Goal: Task Accomplishment & Management: Manage account settings

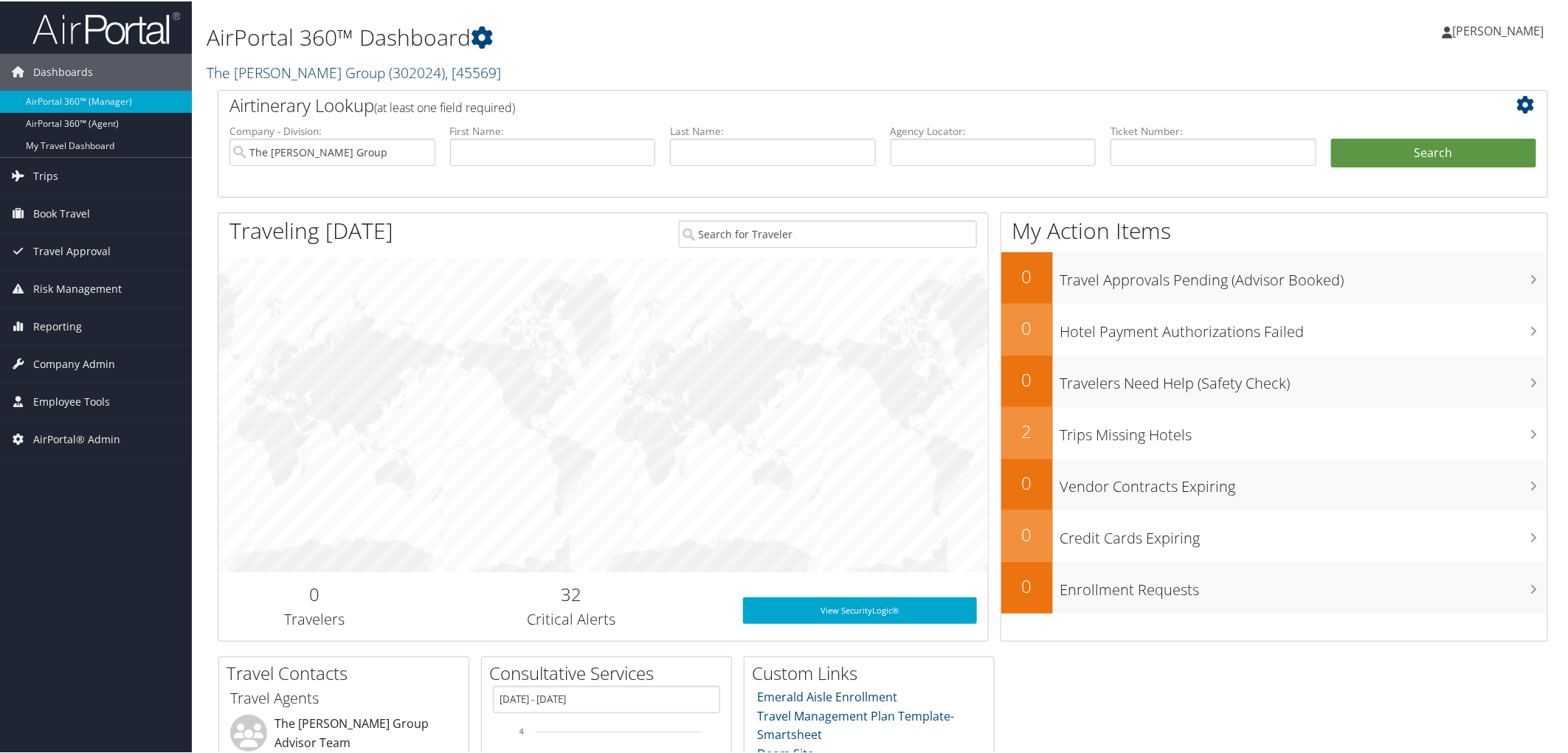
click at [246, 64] on link "The Tolliver Group ( 302024 ) , [ 45569 ]" at bounding box center [354, 71] width 295 height 20
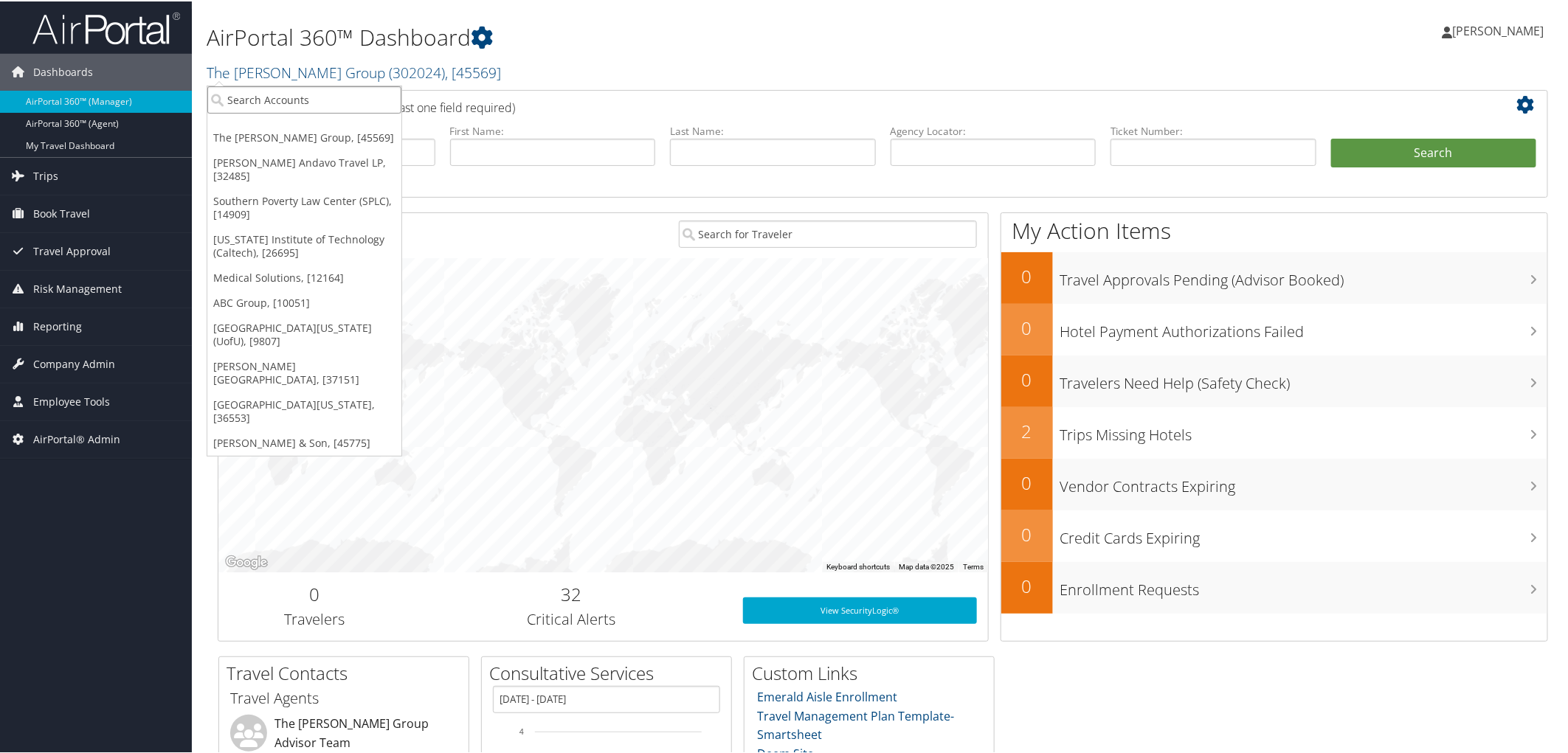
click at [252, 96] on input "search" at bounding box center [305, 98] width 194 height 27
type input "telamon"
click at [275, 123] on div "Telamon Corporation (301304), [37082]" at bounding box center [331, 125] width 263 height 13
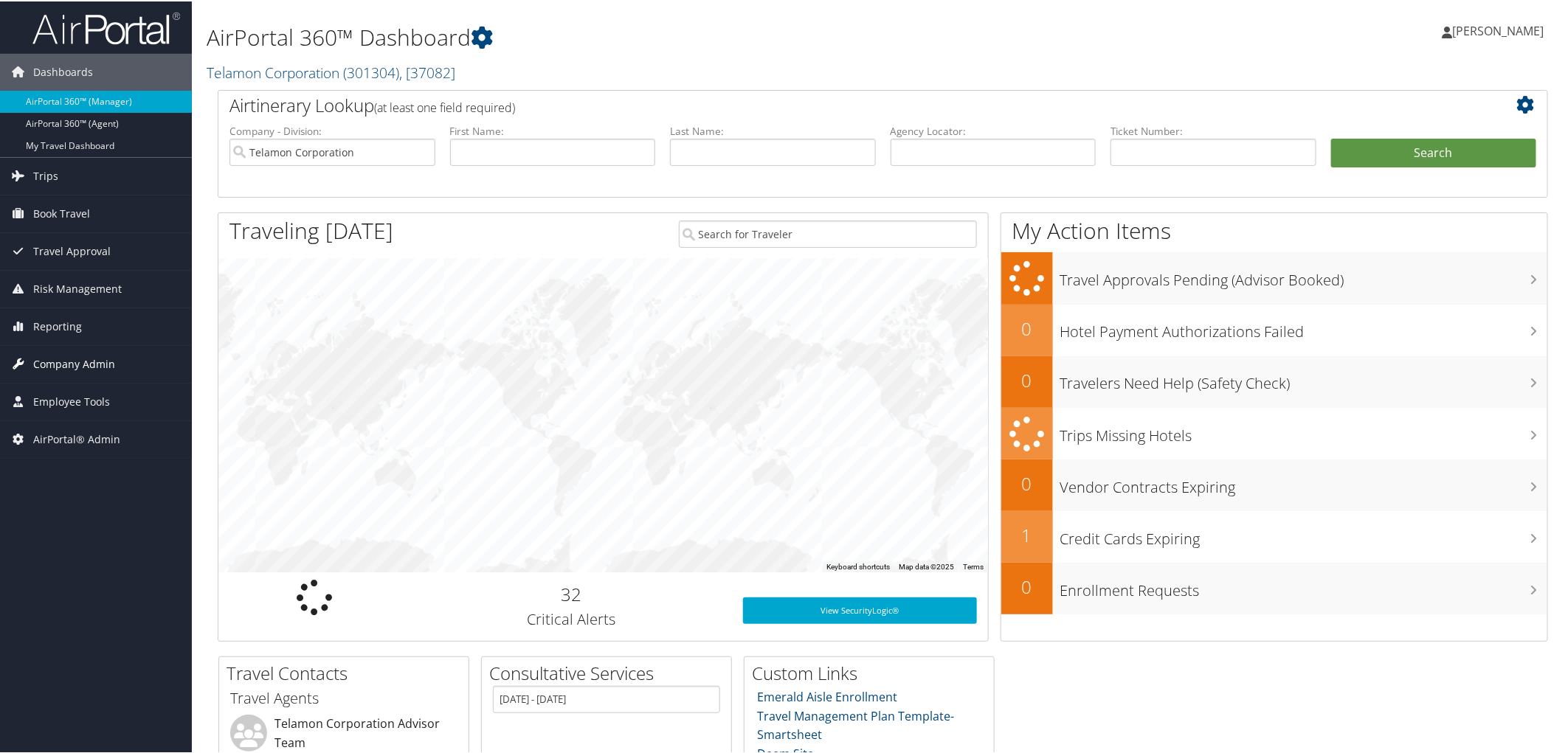
click at [67, 369] on span "Company Admin" at bounding box center [73, 362] width 82 height 37
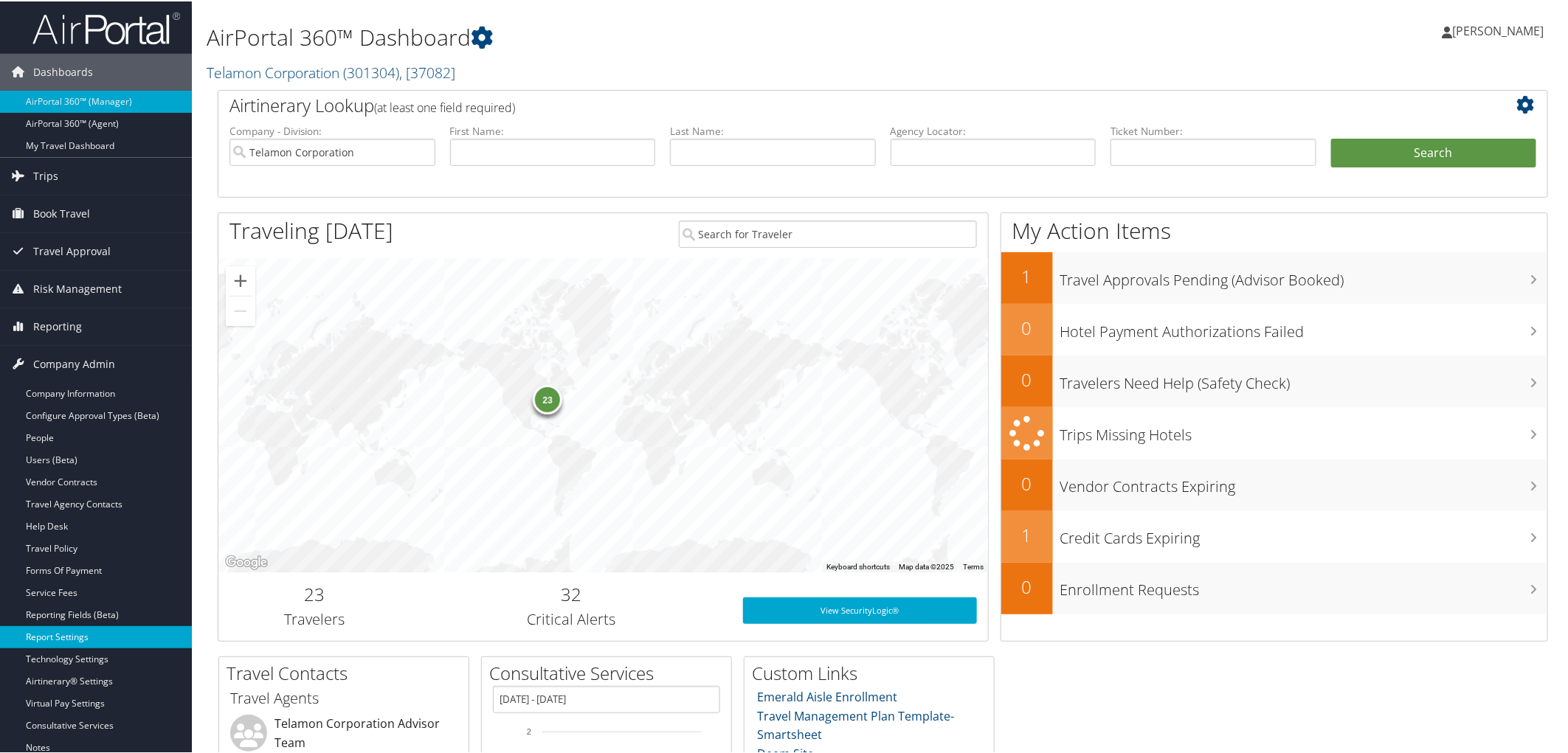
click at [63, 636] on link "Report Settings" at bounding box center [95, 636] width 192 height 22
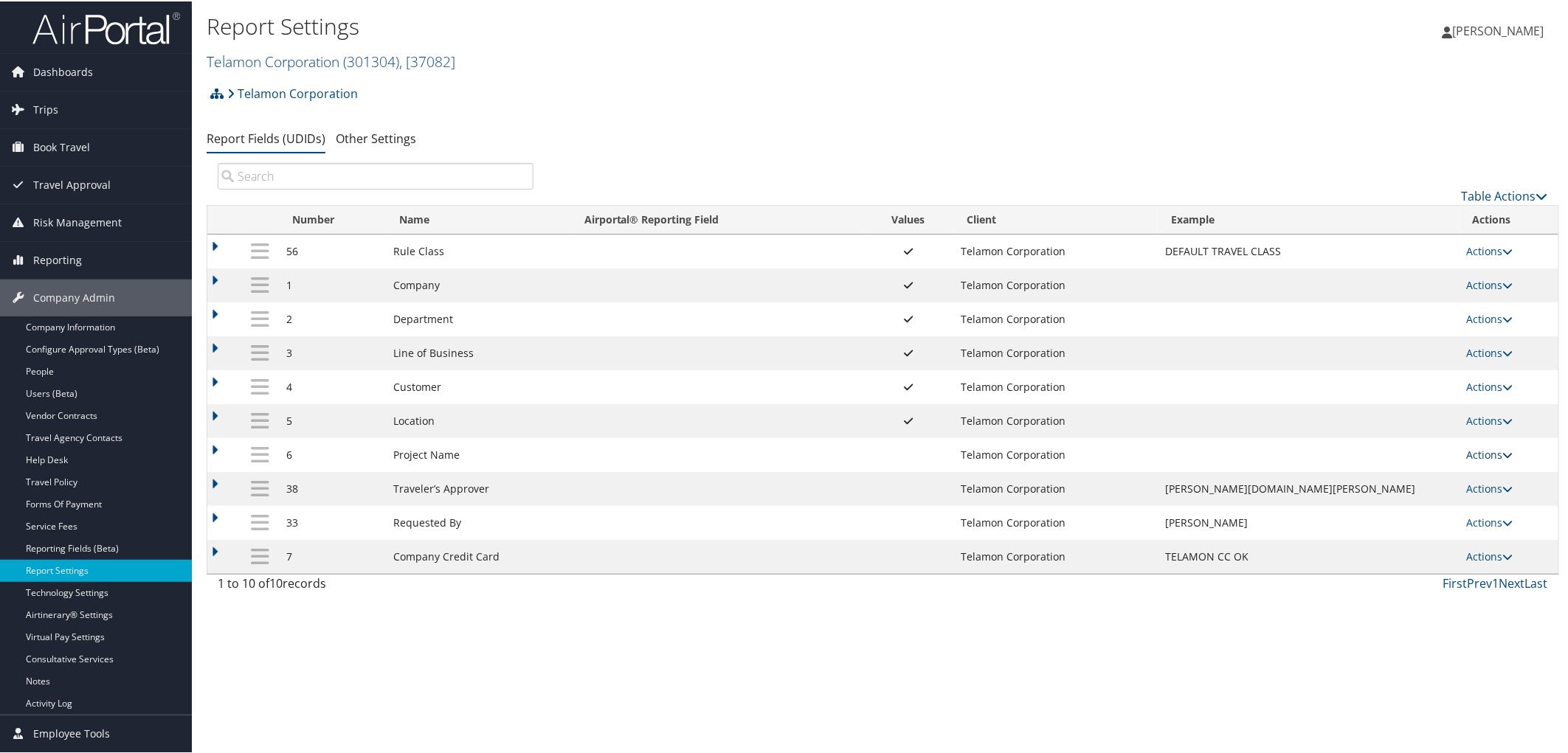
click at [1466, 459] on link "Actions" at bounding box center [1489, 453] width 47 height 14
click at [1421, 474] on link "Update Report Field Values" at bounding box center [1421, 481] width 160 height 25
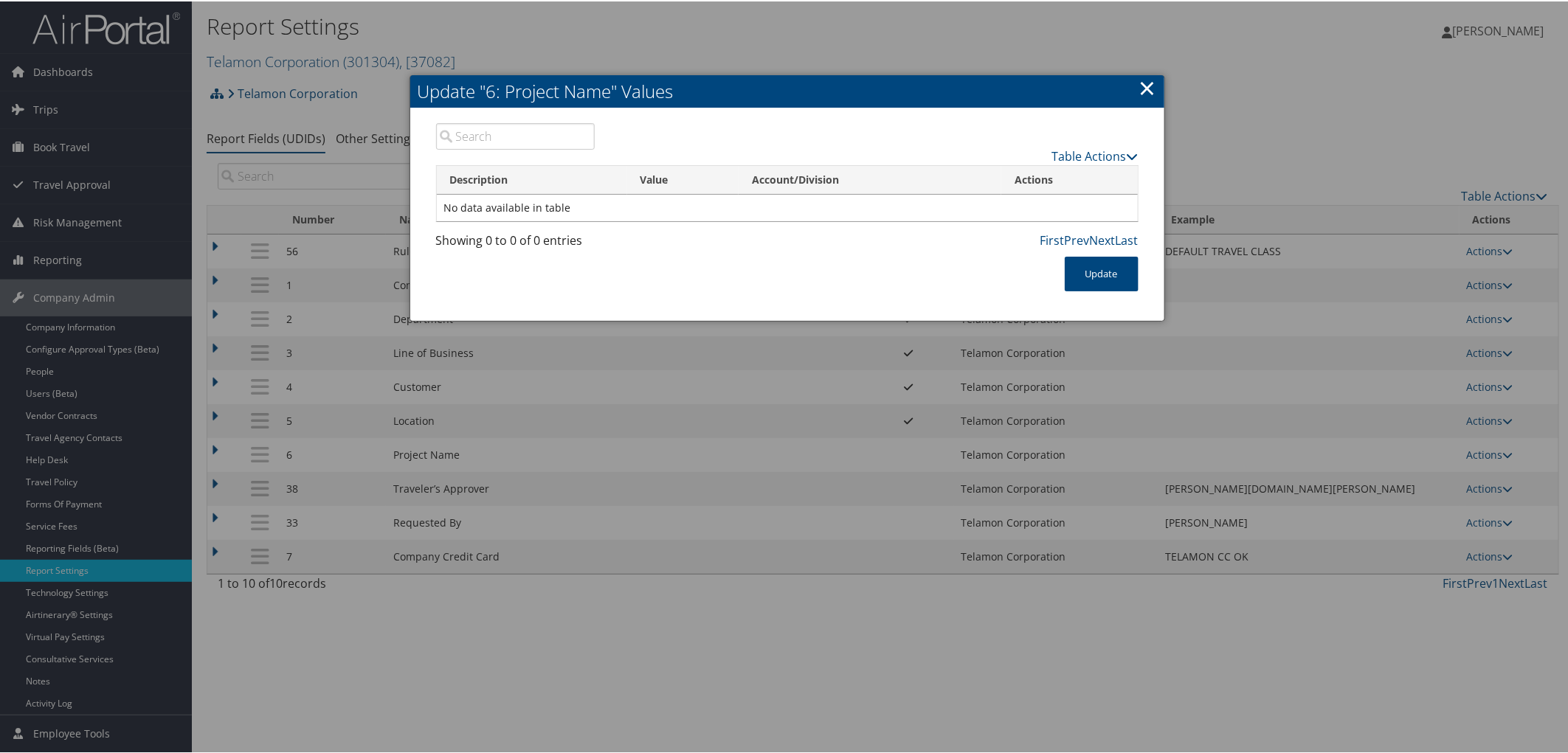
drag, startPoint x: 1139, startPoint y: 82, endPoint x: 1162, endPoint y: 108, distance: 34.7
click at [1139, 83] on link "×" at bounding box center [1147, 86] width 17 height 30
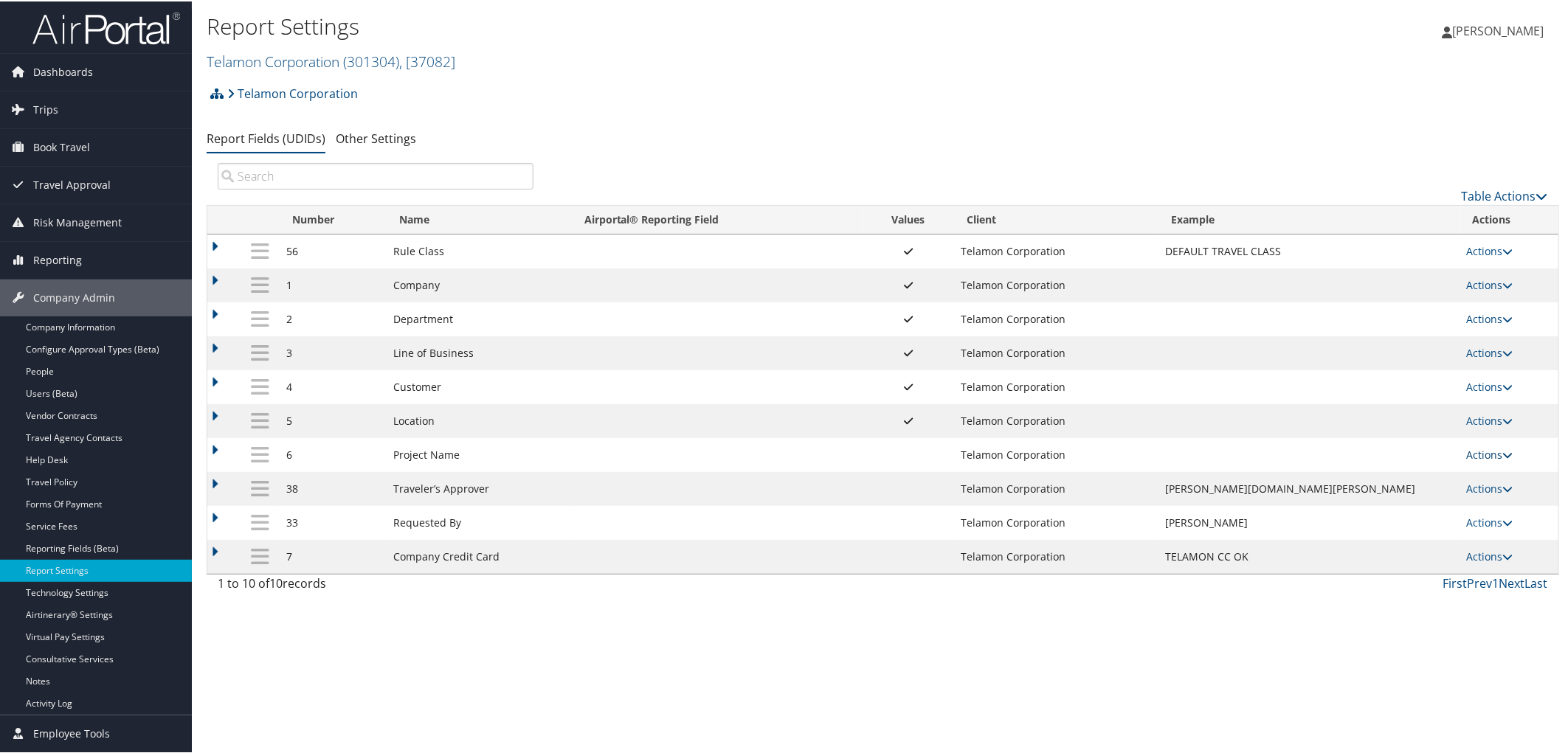
click at [1466, 458] on link "Actions" at bounding box center [1489, 453] width 47 height 14
click at [1376, 528] on link "Edit" at bounding box center [1421, 531] width 160 height 25
select select "both"
select select "trip"
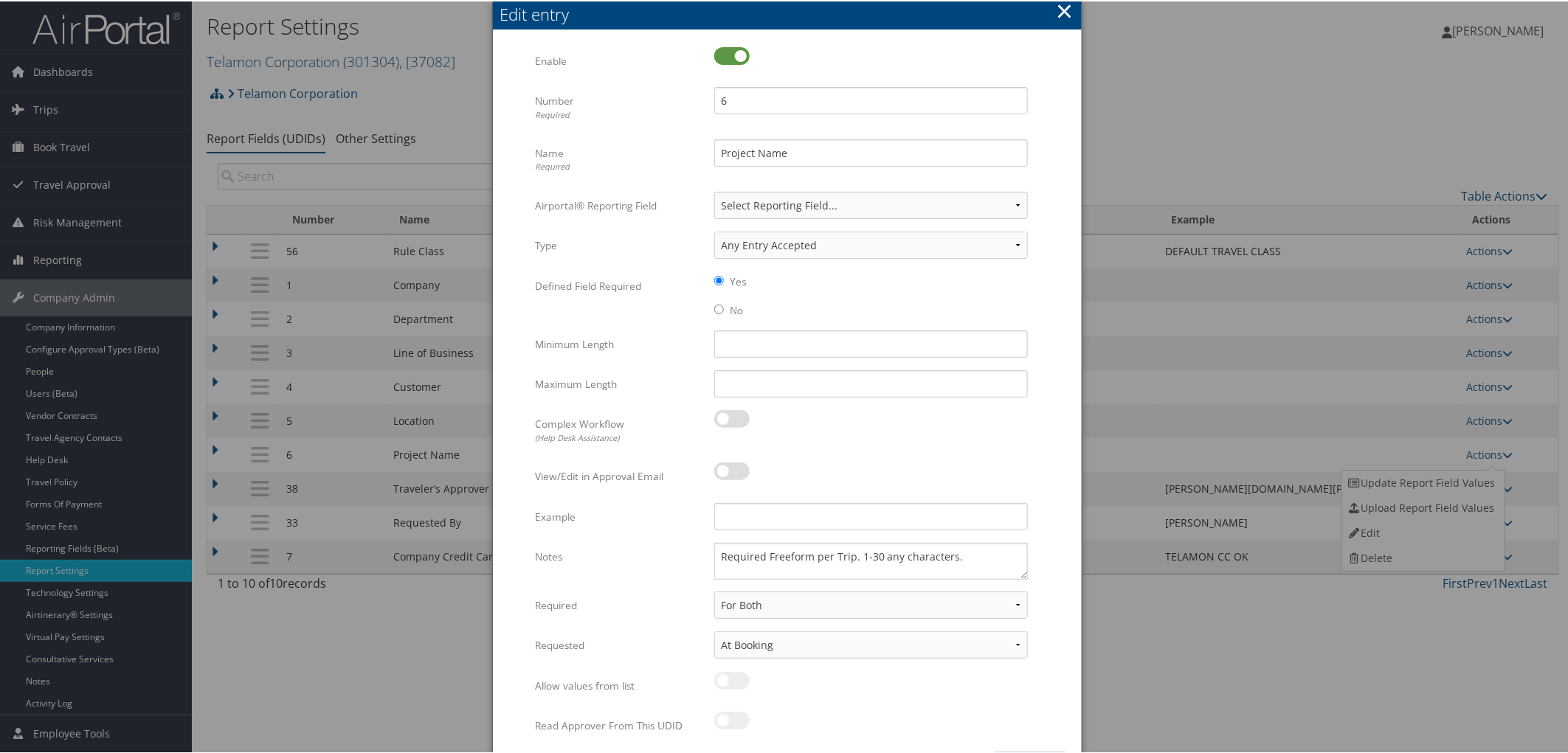
click at [1056, 11] on button "×" at bounding box center [1064, 9] width 17 height 30
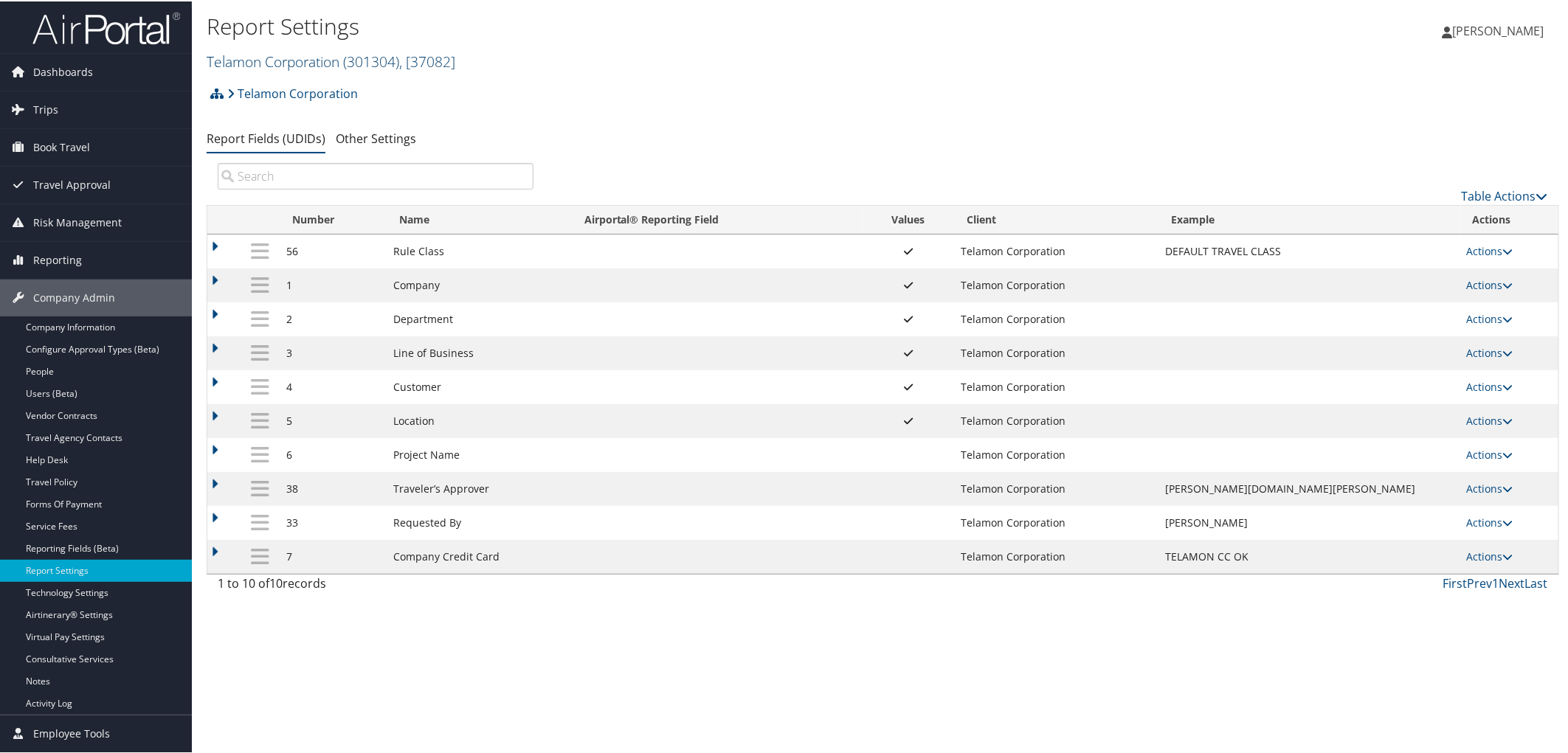
click at [268, 69] on link "Telamon Corporation ( 301304 ) , [ 37082 ]" at bounding box center [331, 60] width 249 height 20
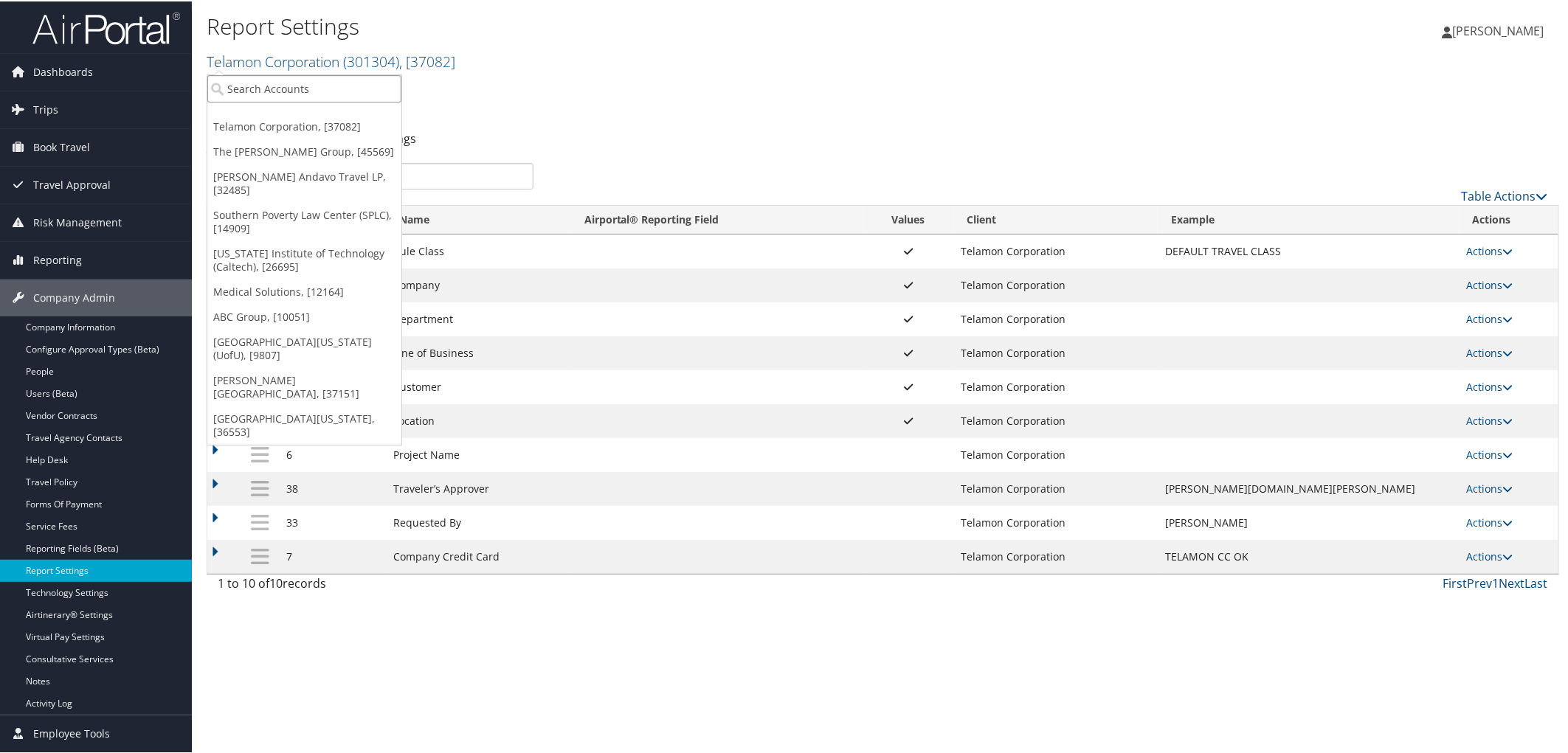
click at [260, 87] on input "search" at bounding box center [305, 88] width 194 height 27
type input "crocs"
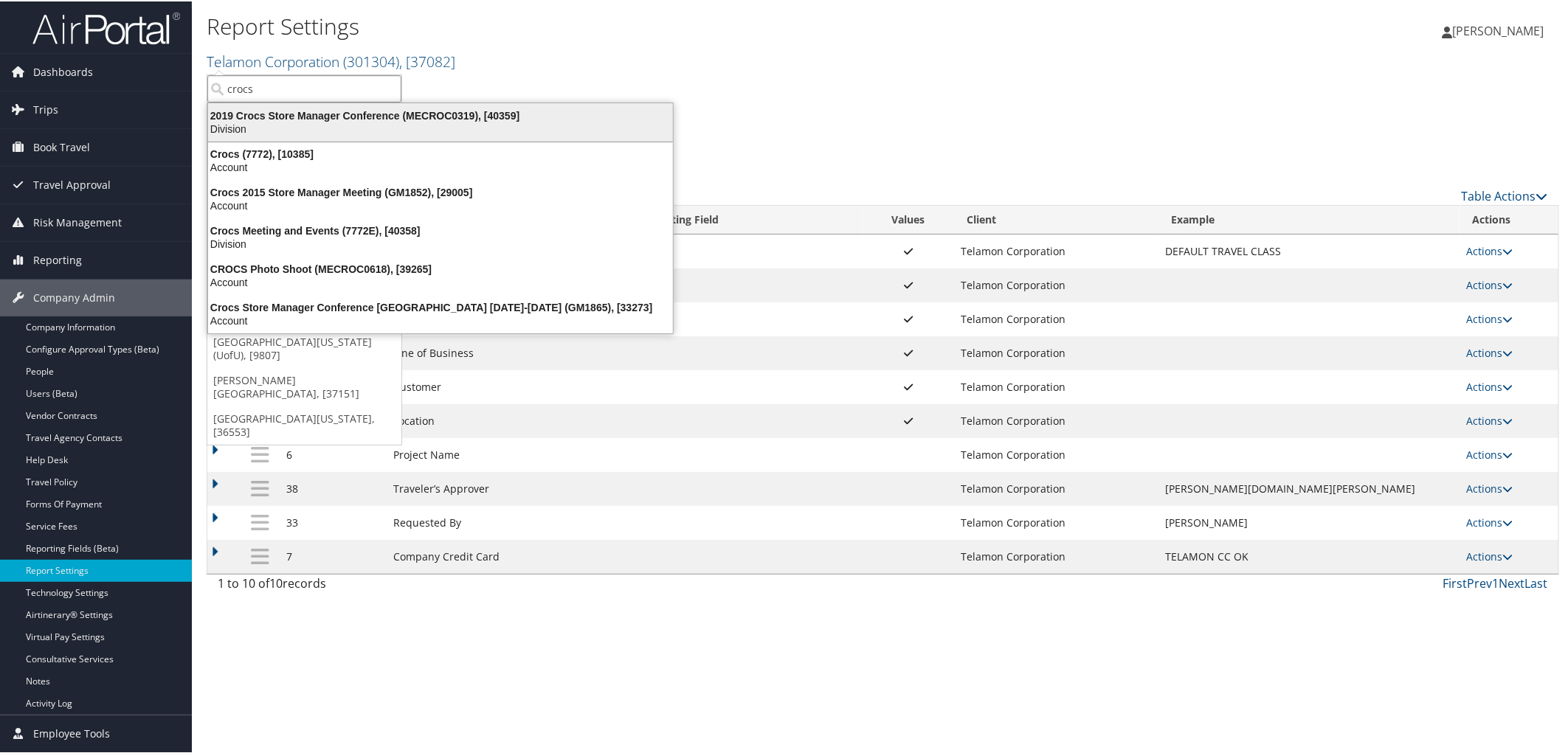
click at [241, 137] on div "2019 Crocs Store Manager Conference (MECROC0319), [40359] Division" at bounding box center [440, 121] width 460 height 34
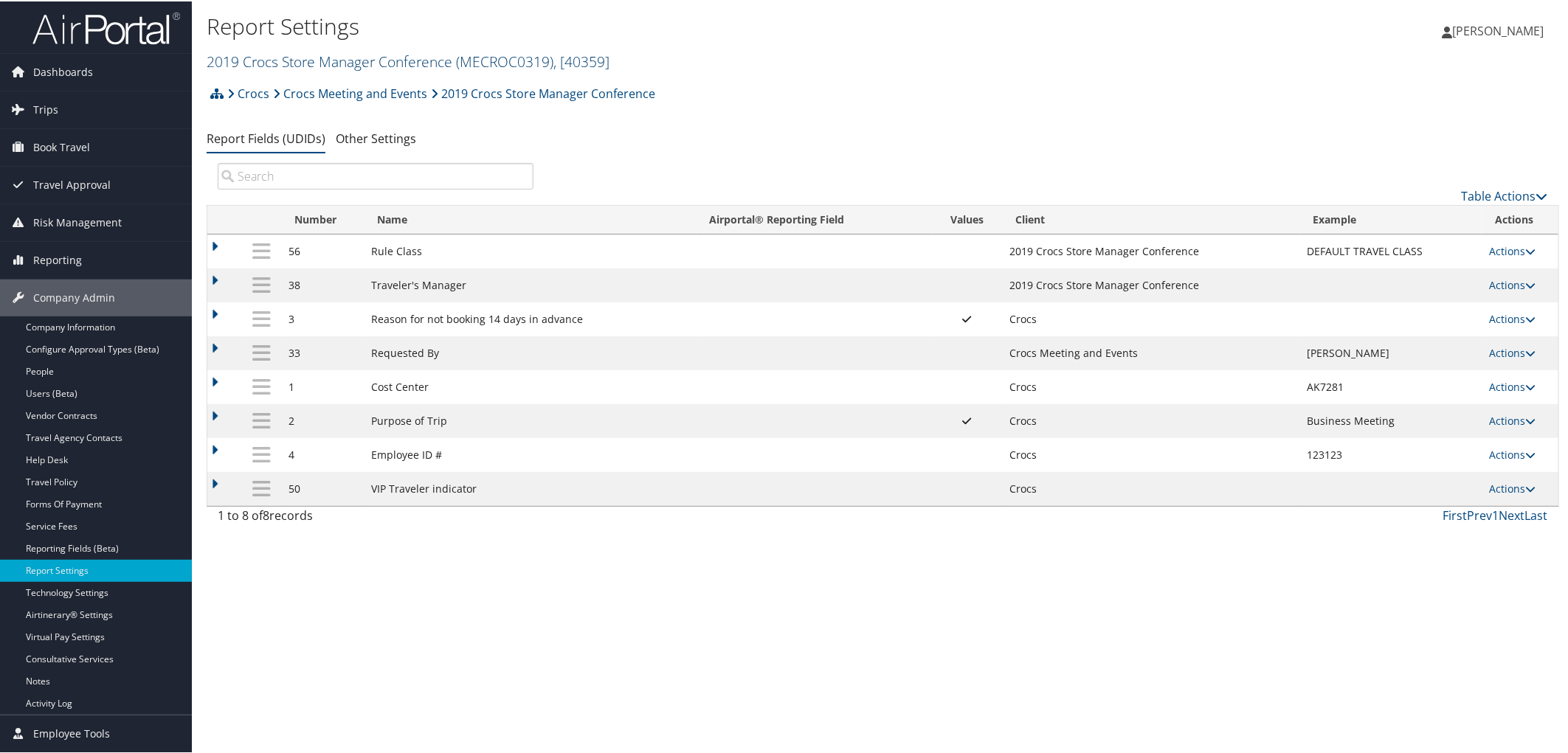
click at [275, 59] on link "2019 Crocs Store Manager Conference ( MECROC0319 ) , [ 40359 ]" at bounding box center [408, 60] width 403 height 20
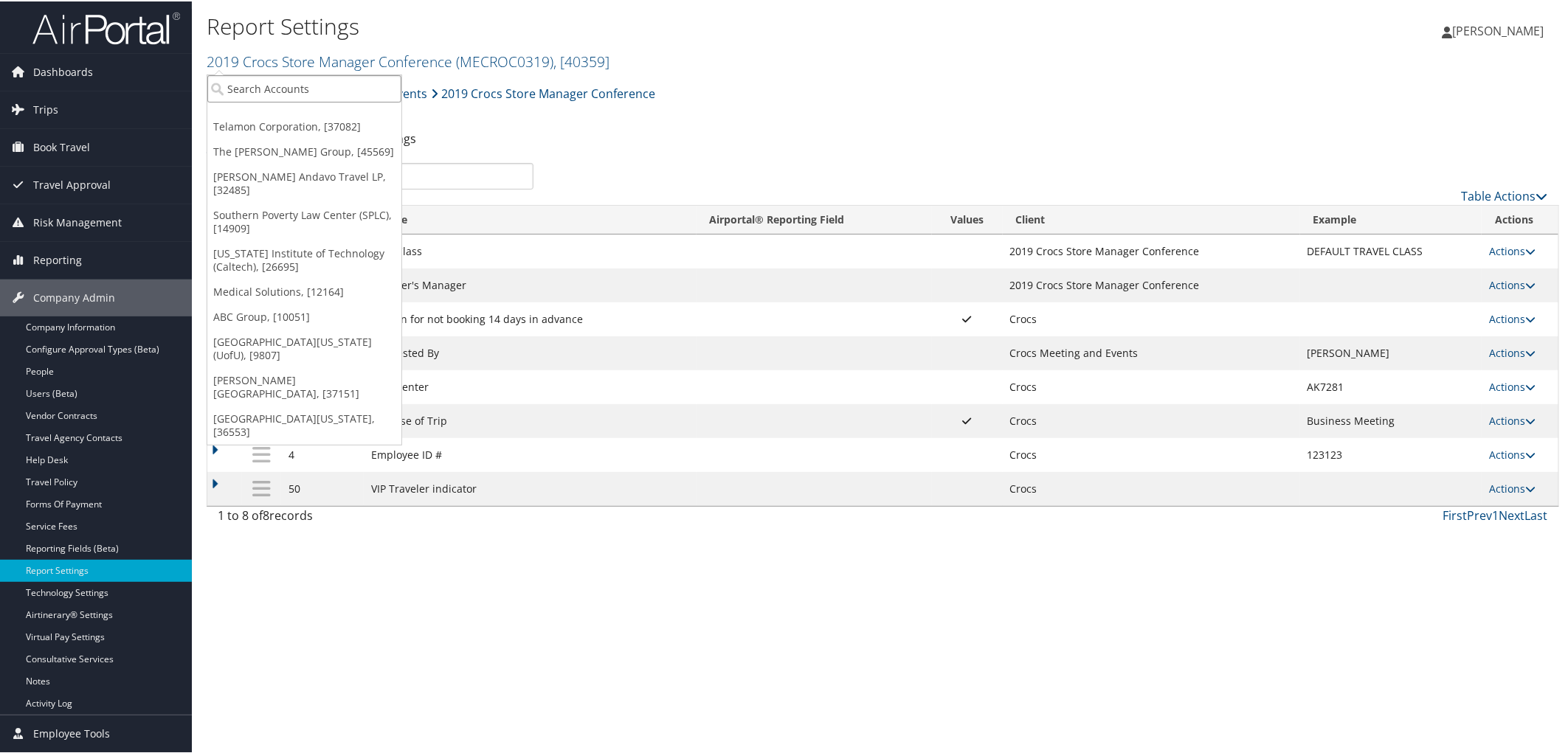
click at [262, 92] on input "search" at bounding box center [305, 88] width 194 height 27
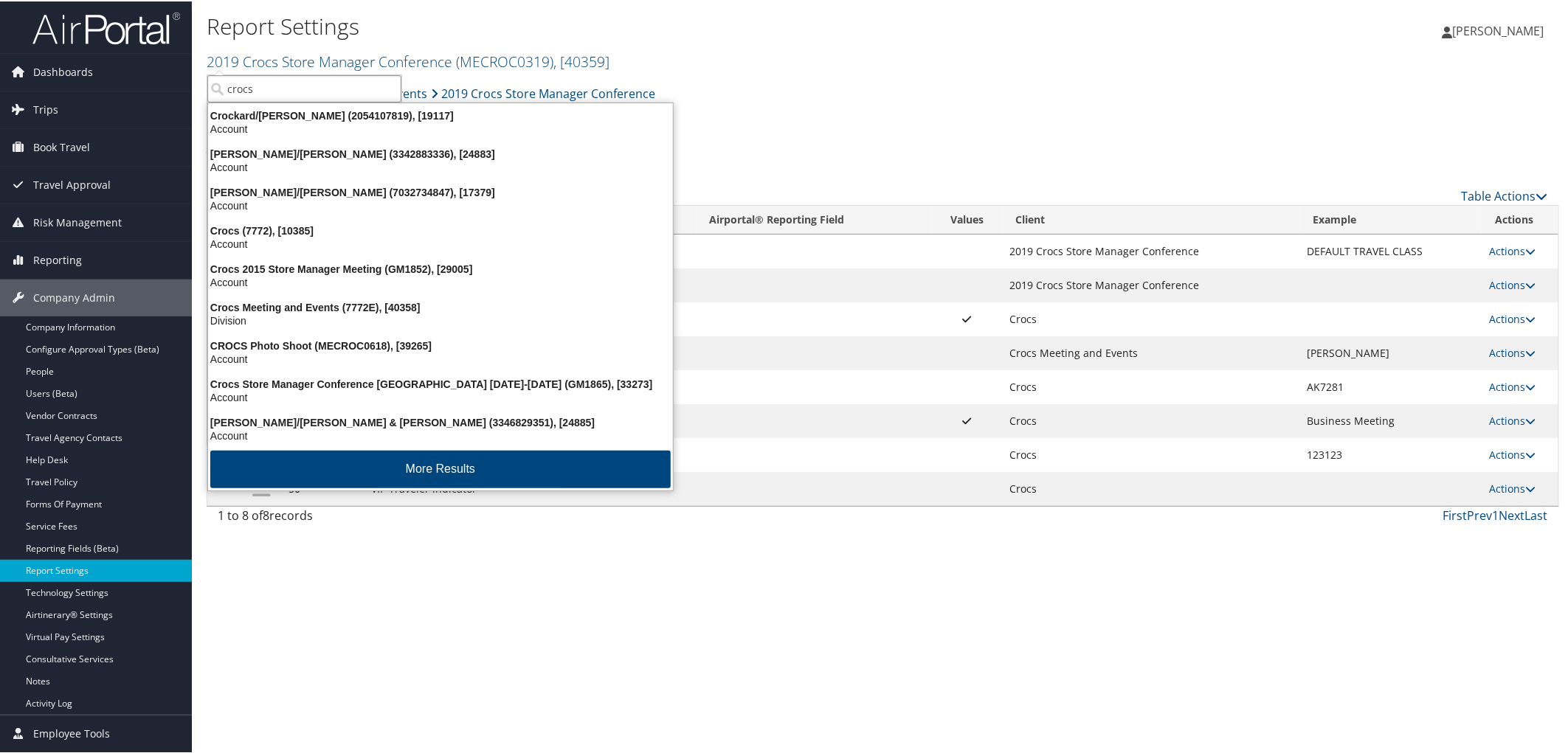
type input "crocs"
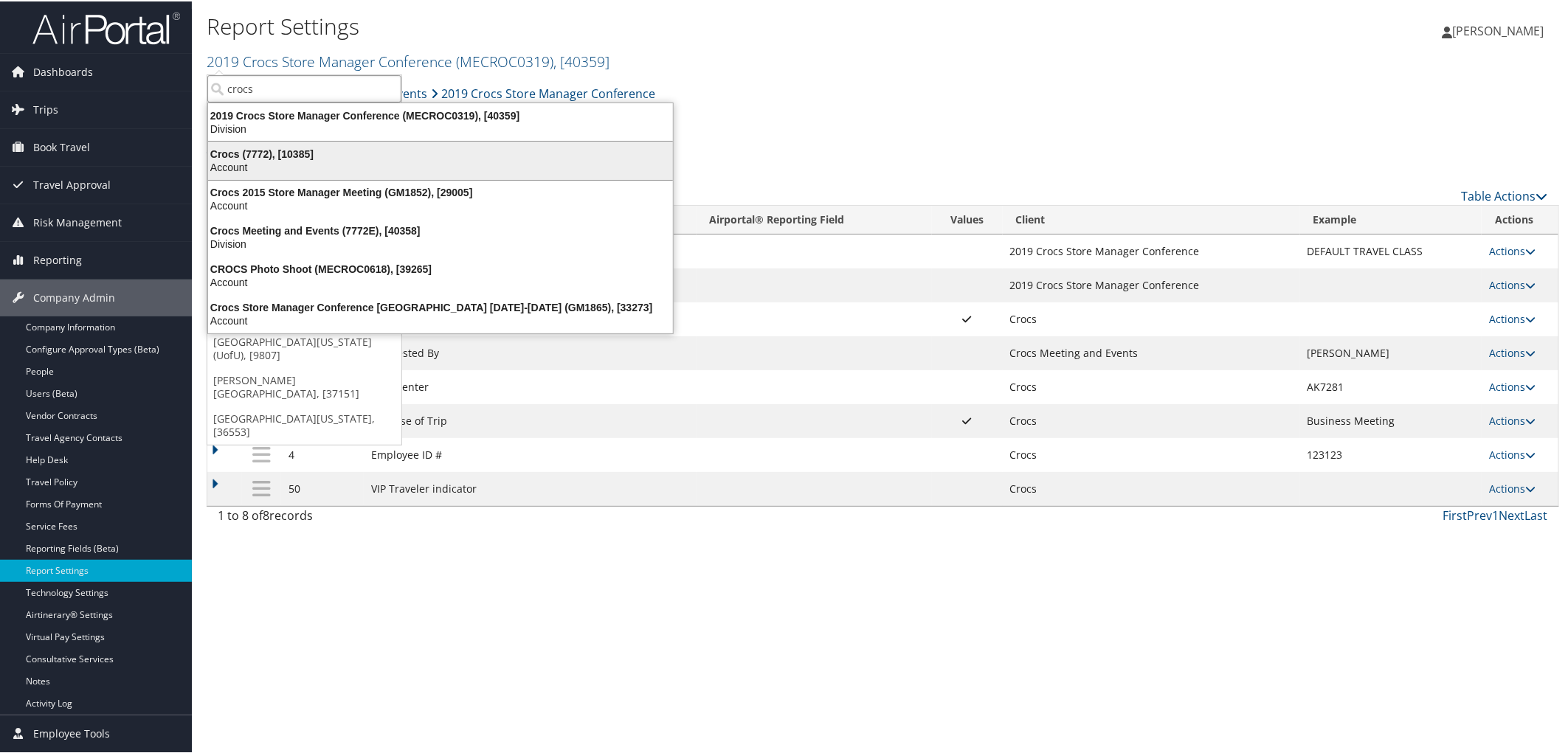
click at [258, 143] on div "Crocs (7772), [10385] Account" at bounding box center [440, 159] width 460 height 34
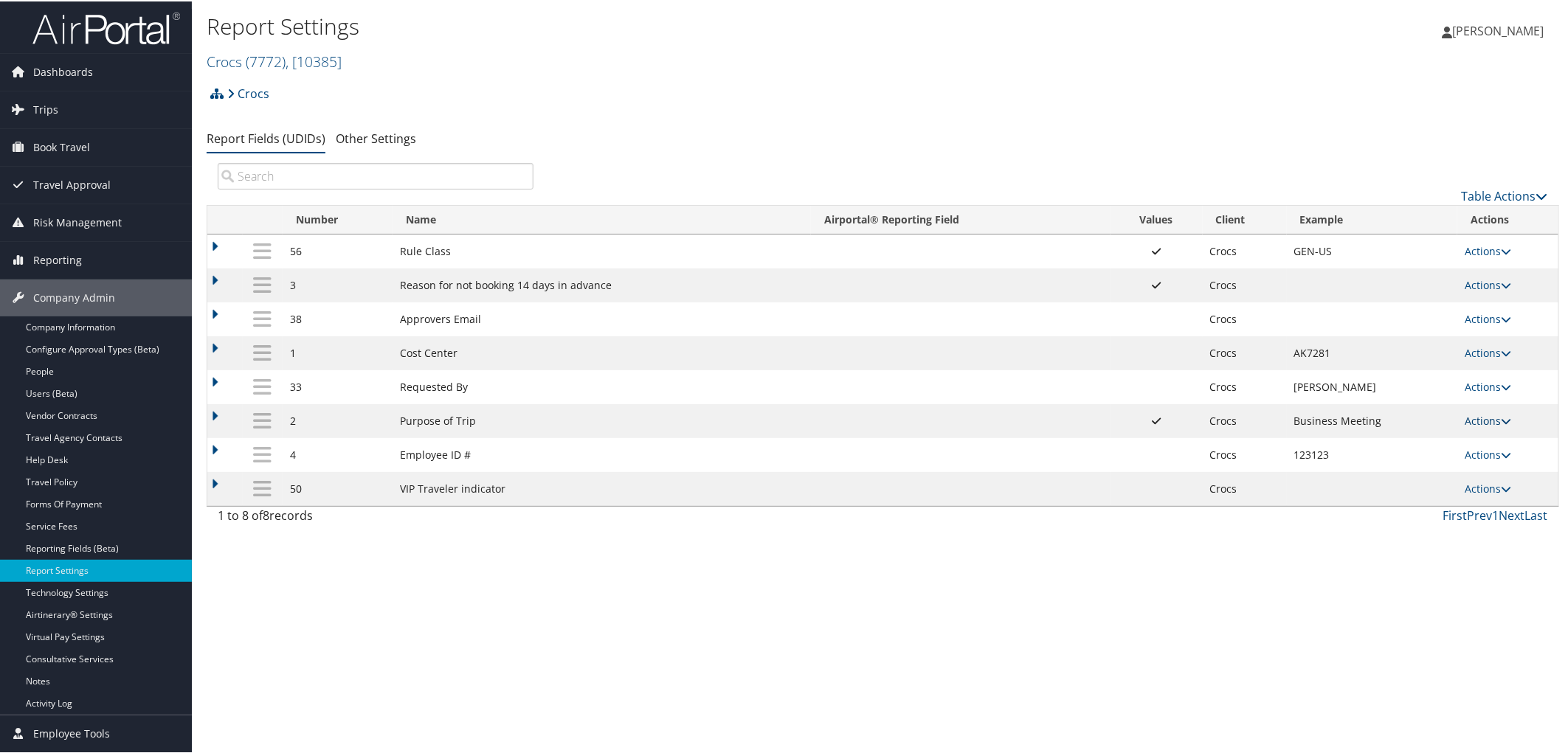
click at [1472, 426] on link "Actions" at bounding box center [1487, 419] width 47 height 14
click at [1430, 445] on link "Update Report Field Values" at bounding box center [1425, 446] width 160 height 25
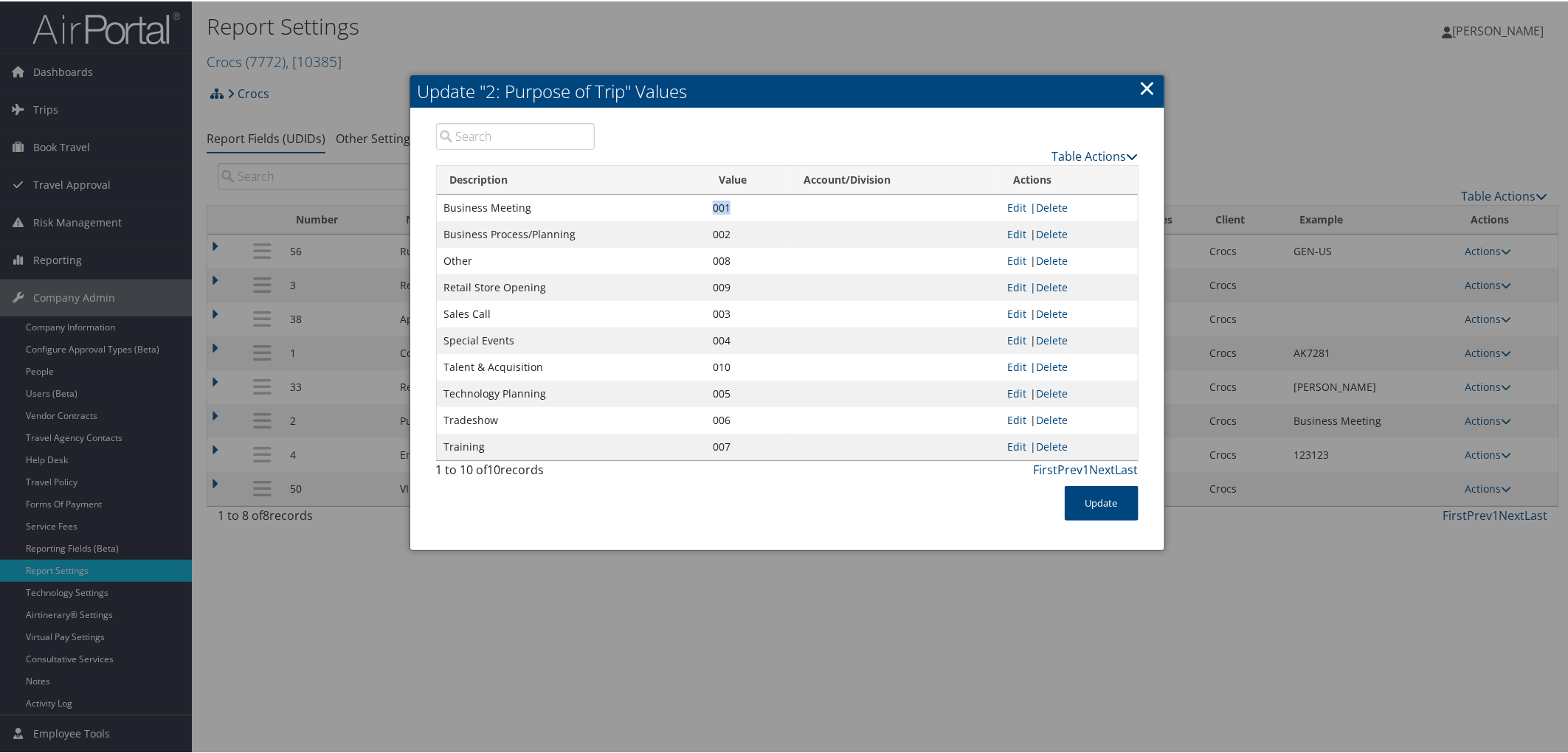
drag, startPoint x: 709, startPoint y: 205, endPoint x: 726, endPoint y: 208, distance: 17.3
click at [726, 208] on td "001" at bounding box center [748, 206] width 85 height 27
copy td "001"
click at [1146, 88] on link "×" at bounding box center [1147, 86] width 17 height 30
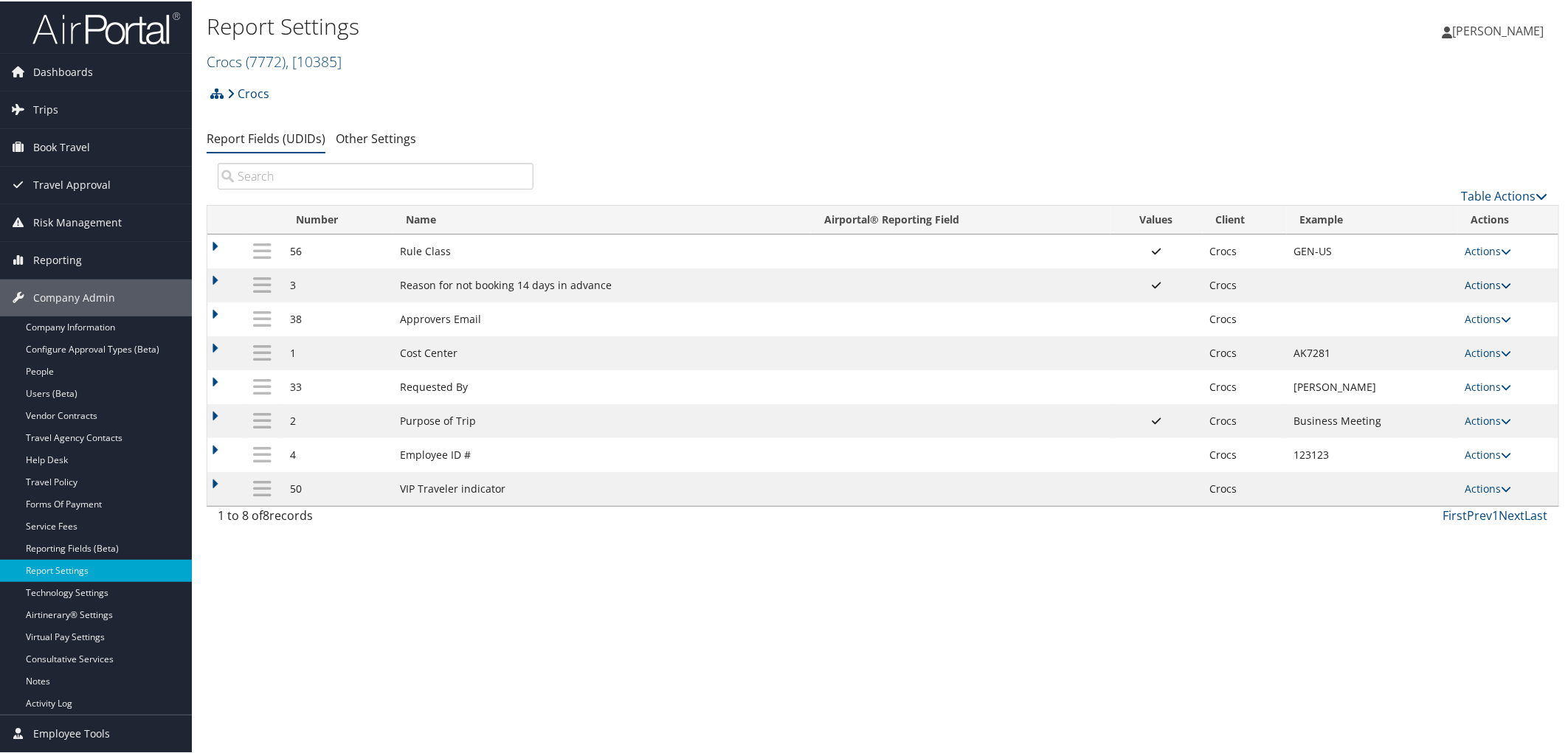
click at [1470, 283] on link "Actions" at bounding box center [1487, 283] width 47 height 14
click at [1450, 297] on link "Update Report Field Values" at bounding box center [1425, 307] width 160 height 25
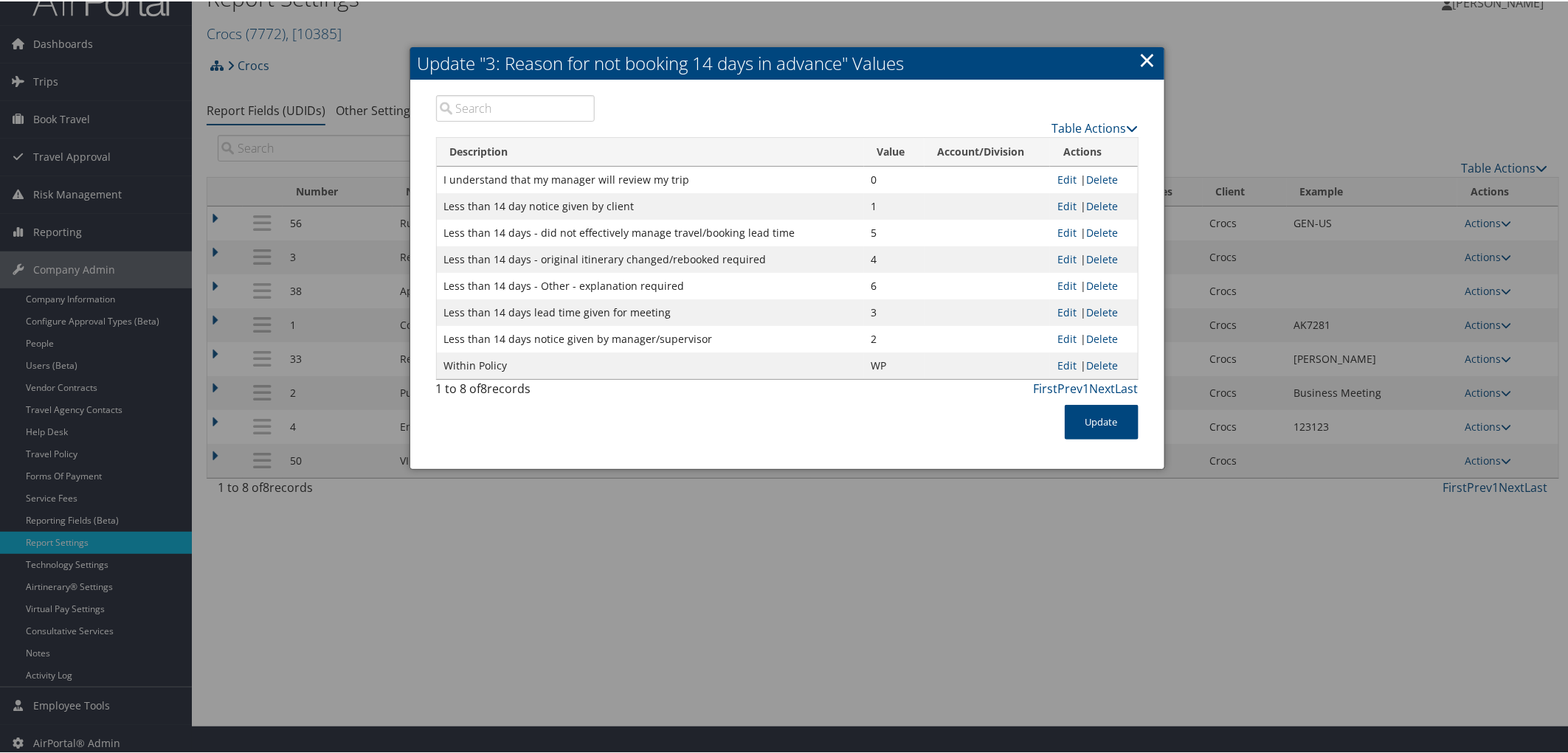
scroll to position [37, 0]
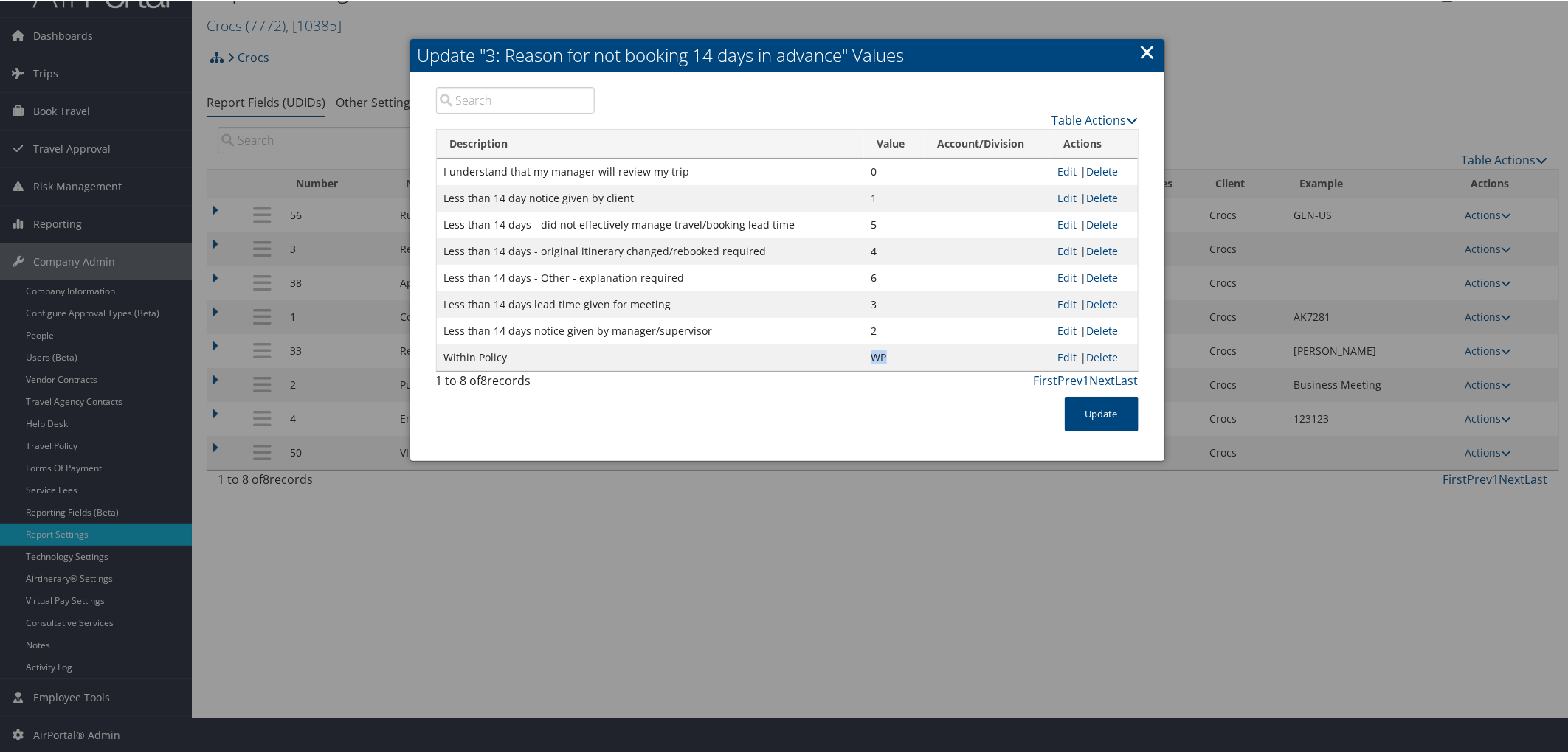
drag, startPoint x: 866, startPoint y: 352, endPoint x: 881, endPoint y: 355, distance: 15.3
click at [881, 355] on td "WP" at bounding box center [894, 356] width 60 height 27
drag, startPoint x: 866, startPoint y: 168, endPoint x: 873, endPoint y: 170, distance: 7.3
click at [873, 170] on td "0" at bounding box center [894, 170] width 60 height 27
click at [1140, 53] on link "×" at bounding box center [1147, 50] width 17 height 30
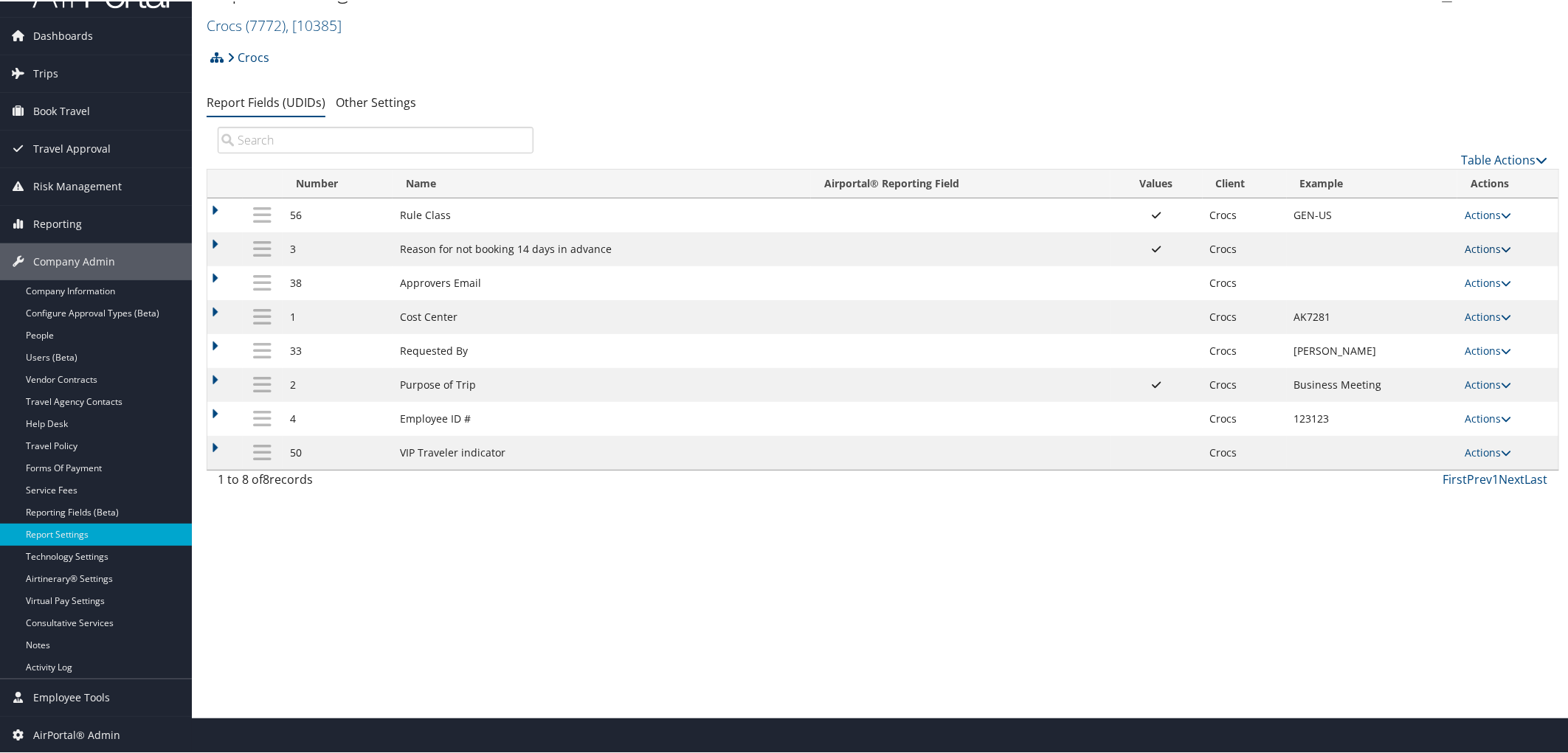
click at [1469, 247] on link "Actions" at bounding box center [1487, 247] width 47 height 14
click at [1386, 267] on link "Update Report Field Values" at bounding box center [1425, 271] width 160 height 25
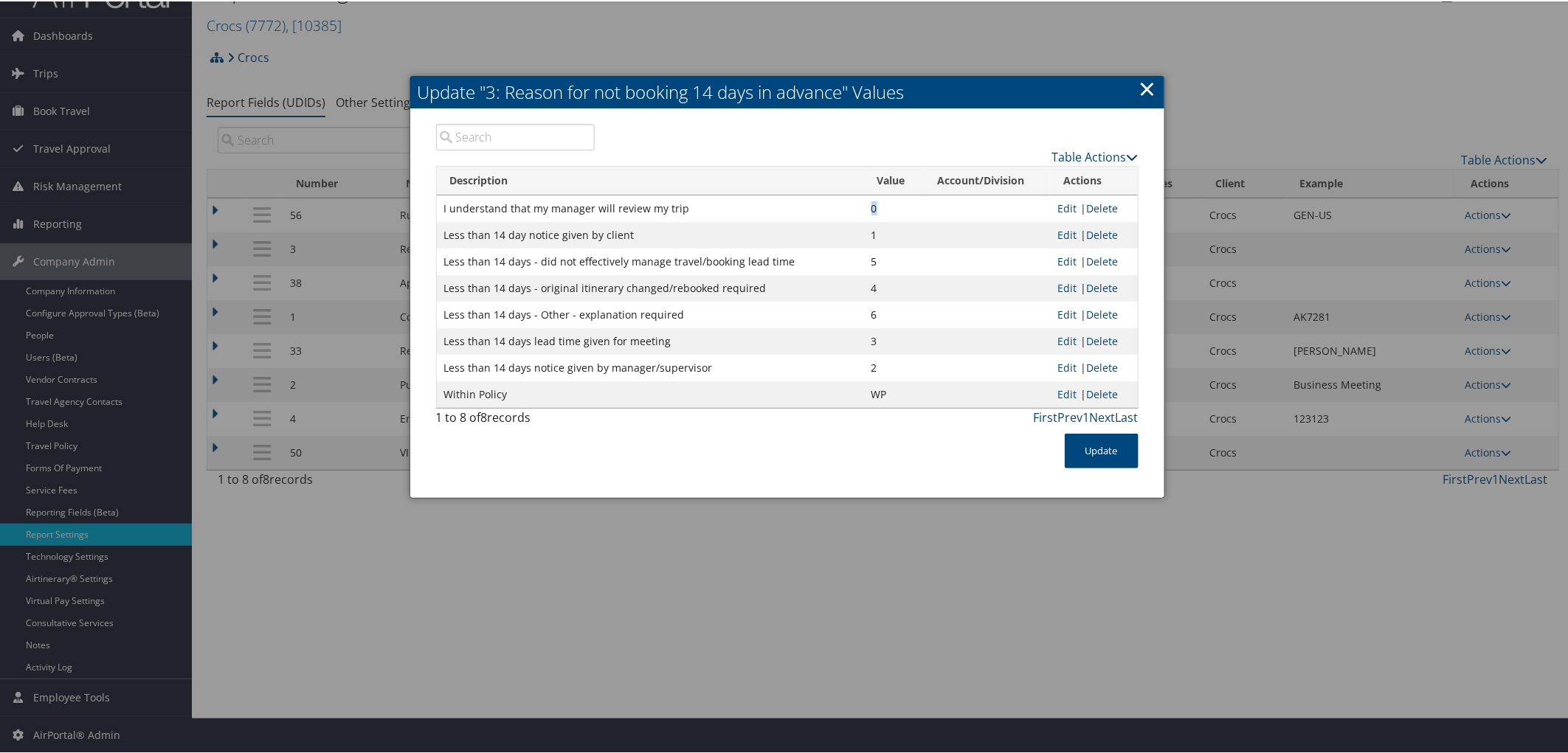
click at [872, 207] on td "0" at bounding box center [894, 207] width 60 height 27
copy td "0"
click at [1151, 91] on link "×" at bounding box center [1147, 87] width 17 height 30
